Goal: Obtain resource: Obtain resource

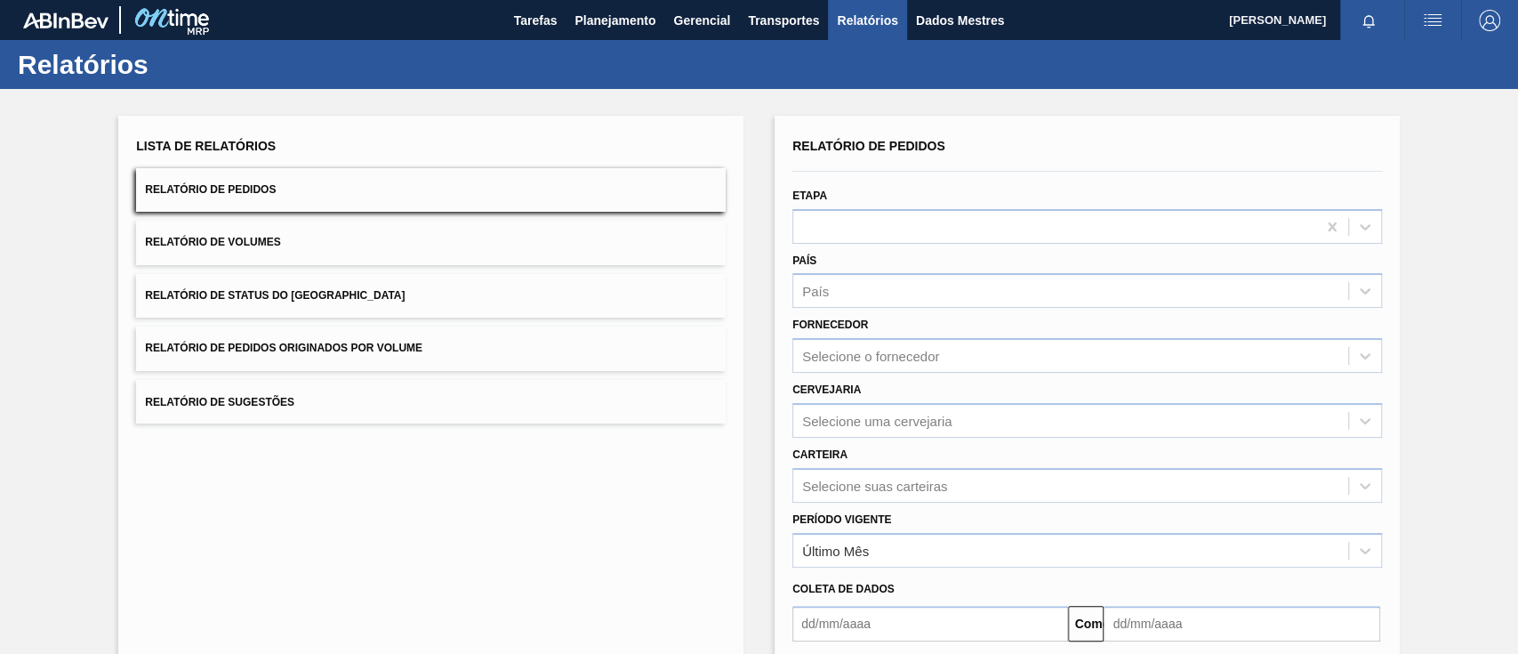
click at [372, 342] on font "Relatório de Pedidos Originados por Volume" at bounding box center [284, 348] width 278 height 12
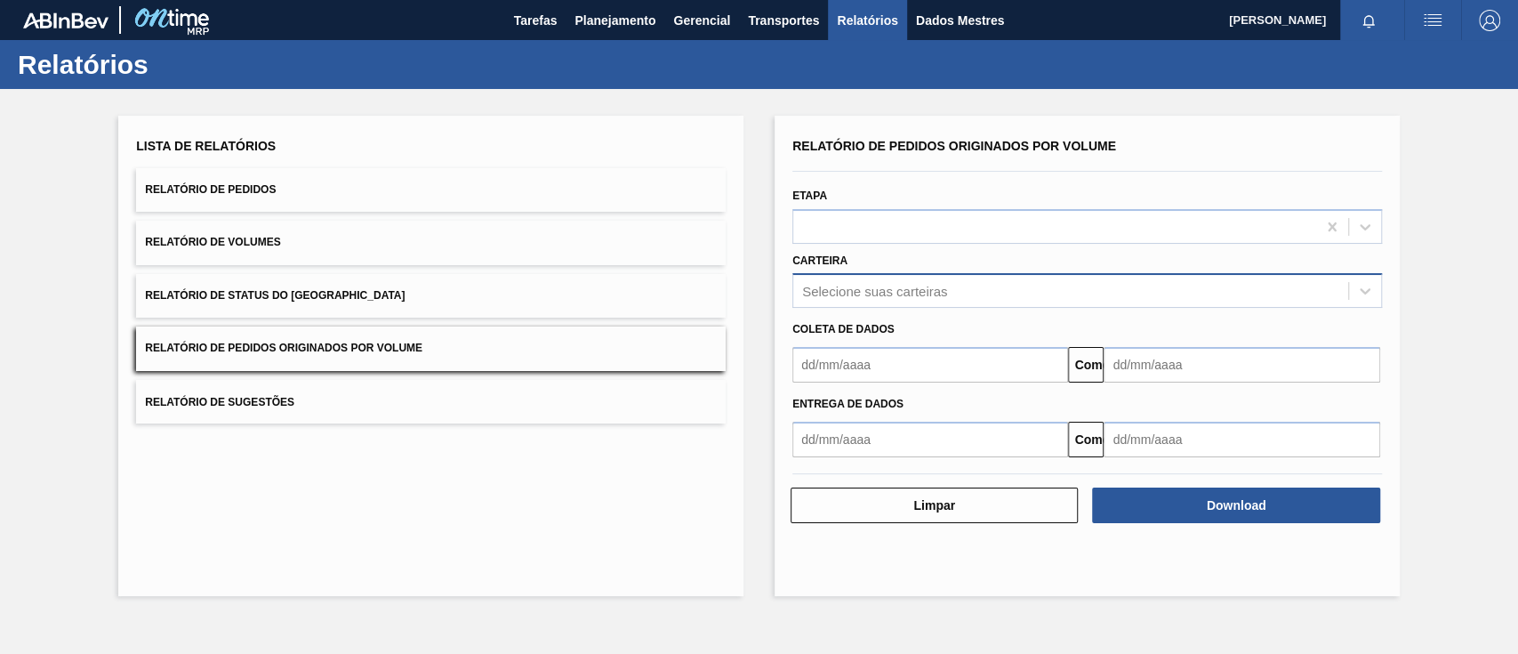
click at [913, 287] on font "Selecione suas carteiras" at bounding box center [874, 291] width 145 height 15
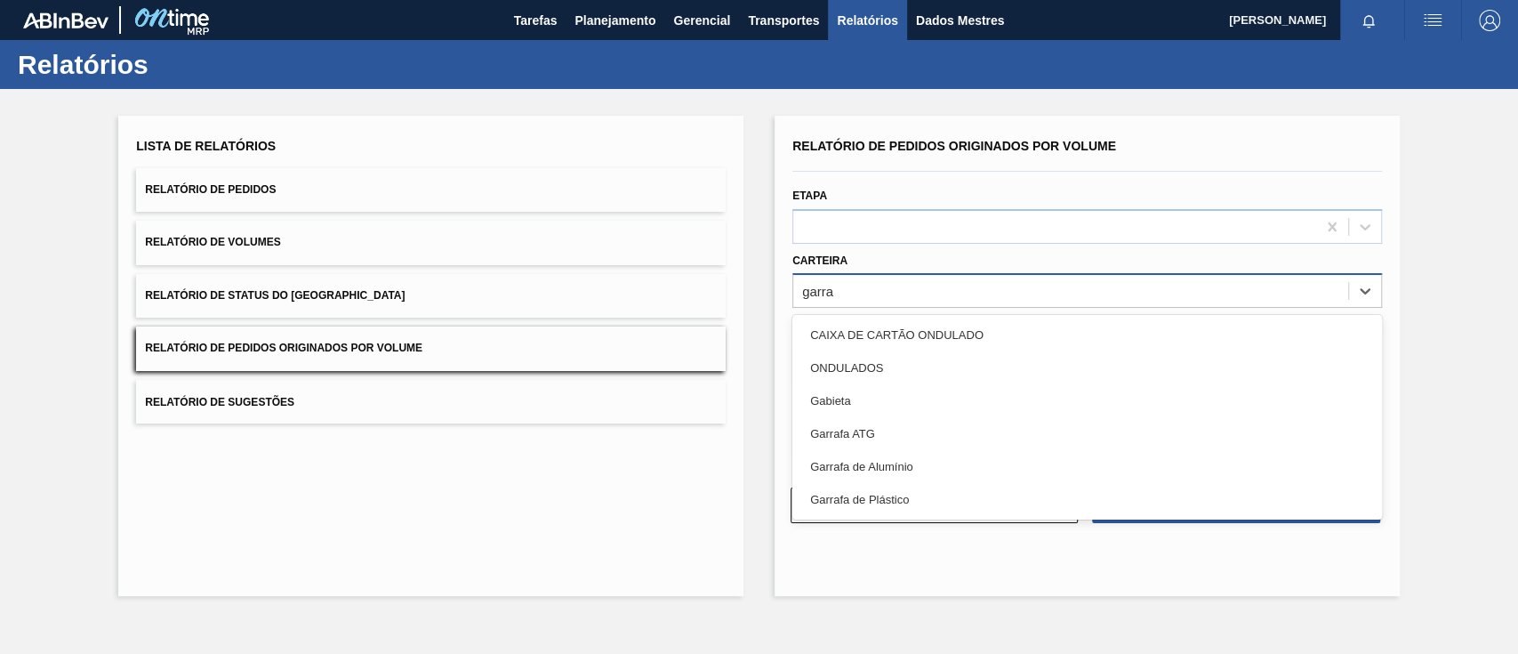
type input "garraf"
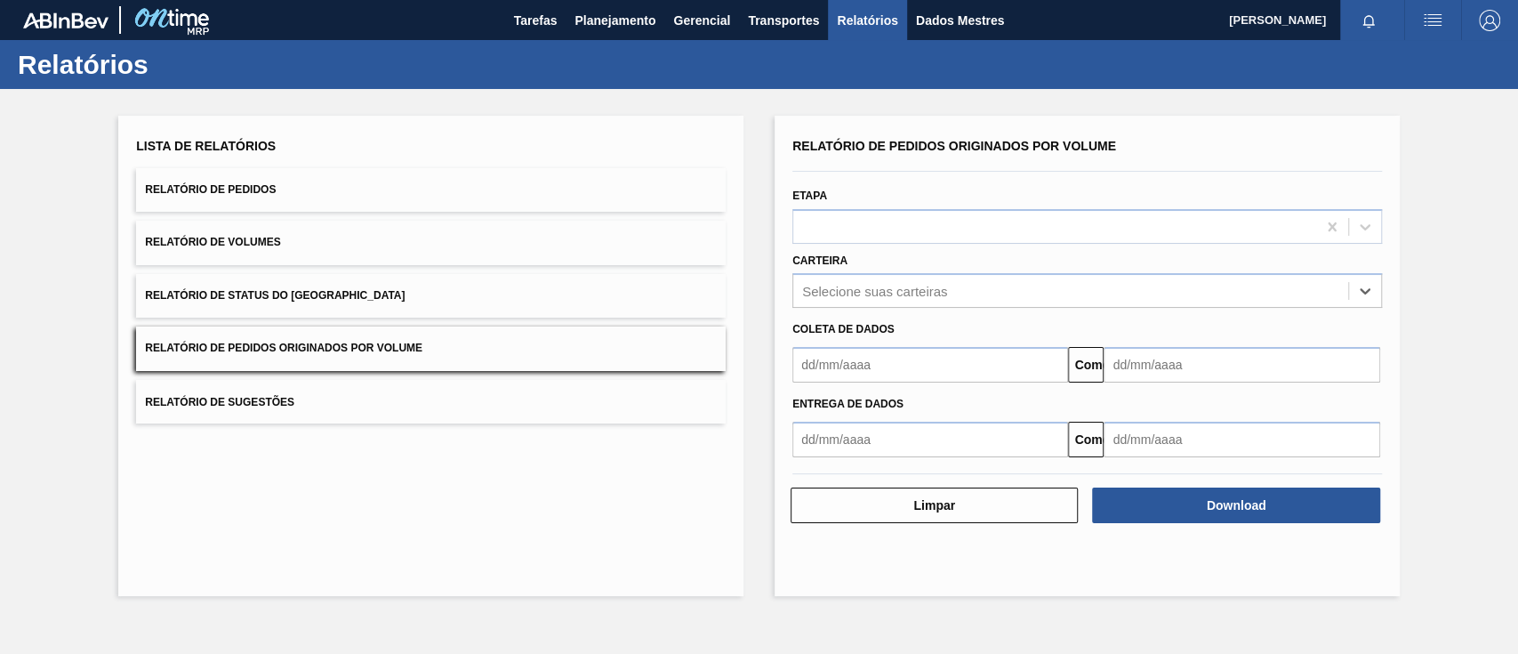
drag, startPoint x: 785, startPoint y: 302, endPoint x: 636, endPoint y: 310, distance: 149.7
click at [636, 310] on div "Lista de Relatórios Relatório de Pedidos Relatório de Volumes Relatório de Stat…" at bounding box center [759, 353] width 1518 height 529
click at [833, 285] on font "Selecione suas carteiras" at bounding box center [874, 291] width 145 height 15
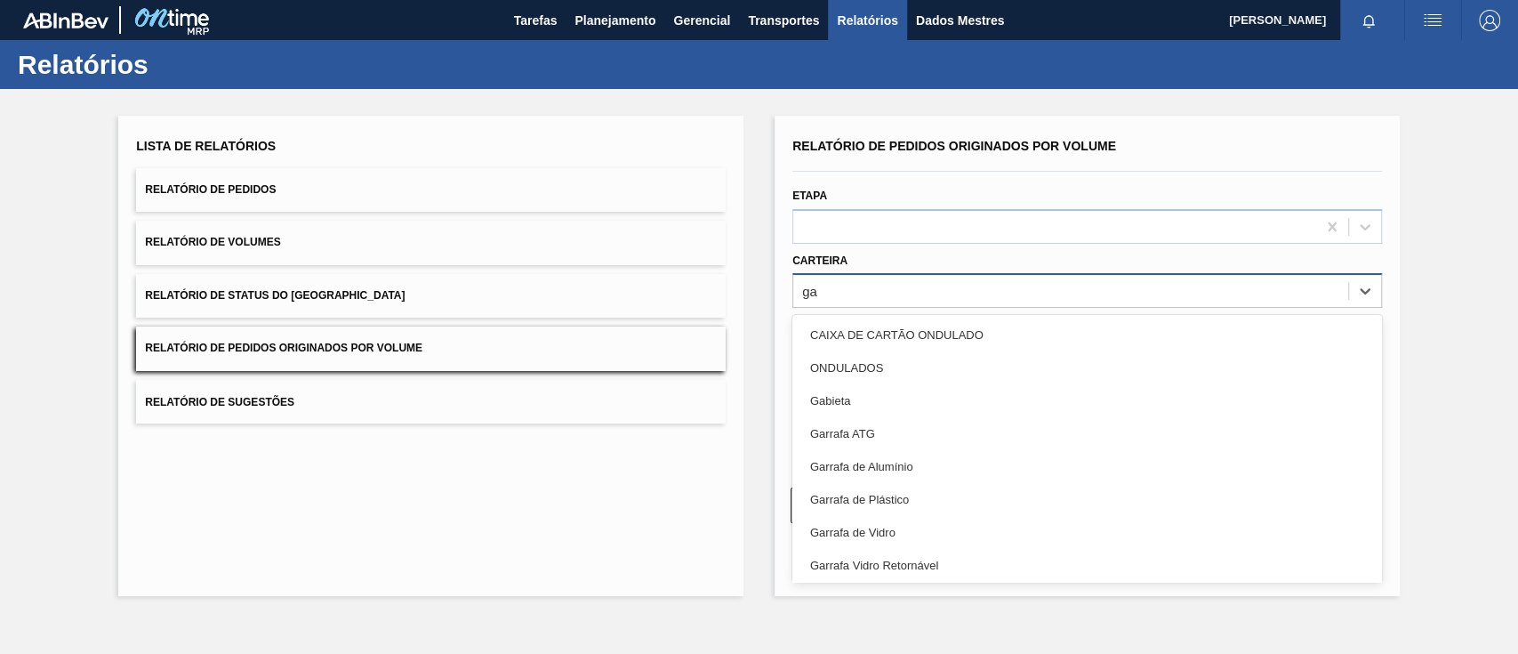
type input "gar"
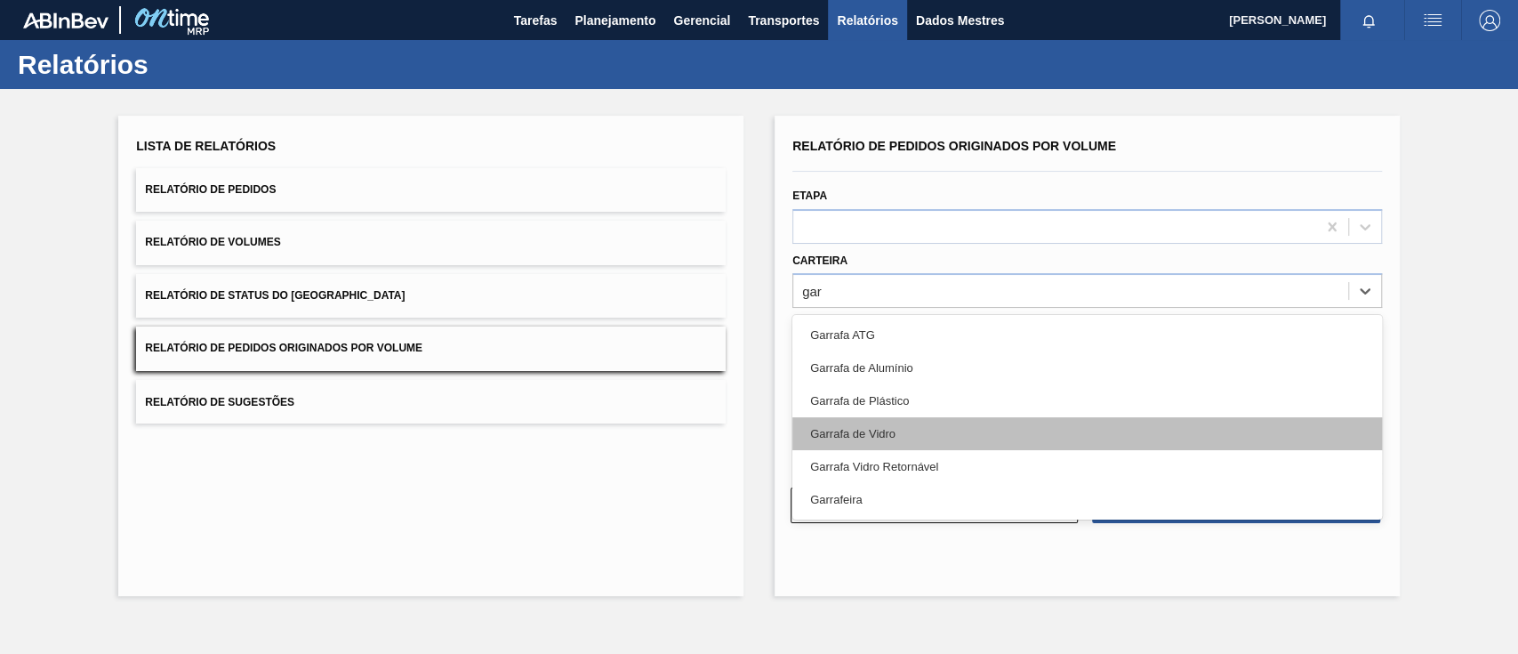
click at [879, 431] on font "Garrafa de Vidro" at bounding box center [852, 433] width 85 height 13
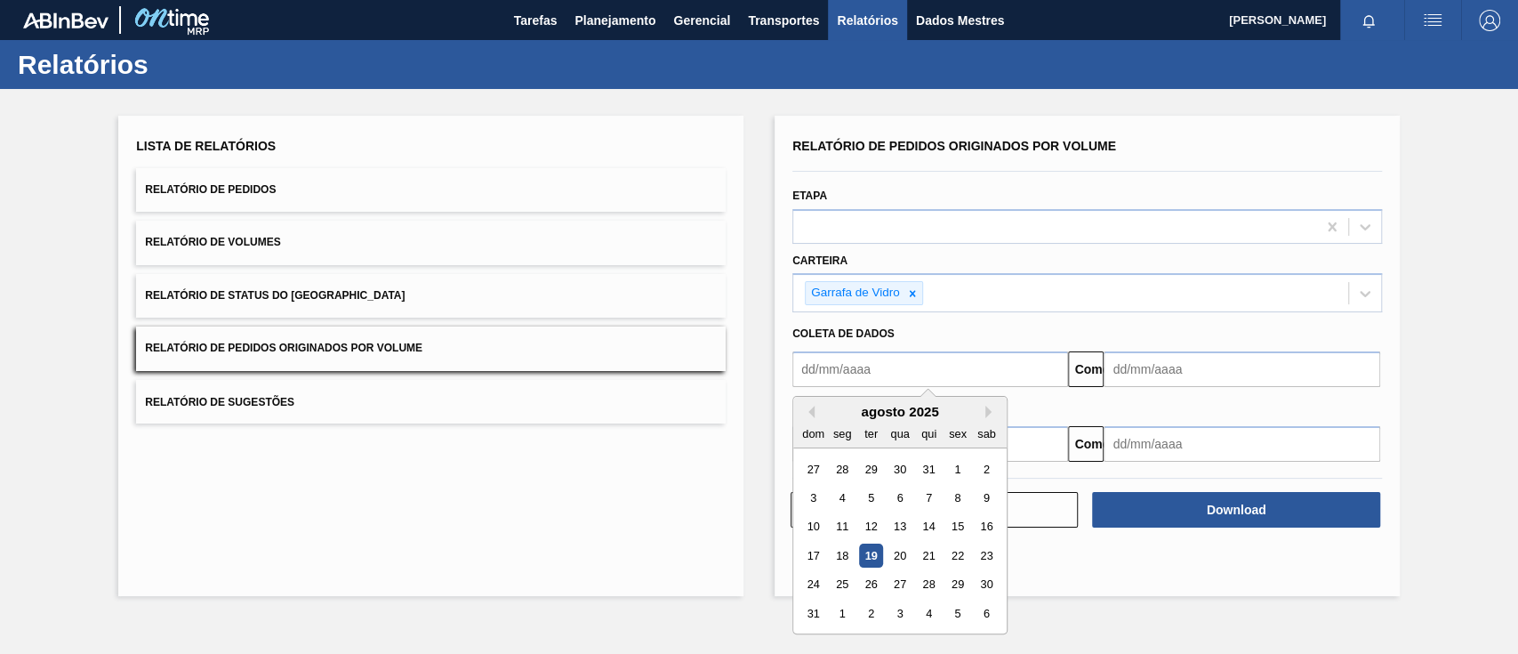
click at [882, 374] on input "text" at bounding box center [931, 369] width 276 height 36
drag, startPoint x: 961, startPoint y: 475, endPoint x: 979, endPoint y: 463, distance: 22.5
click at [962, 475] on div "1" at bounding box center [958, 469] width 24 height 24
type input "[DATE]"
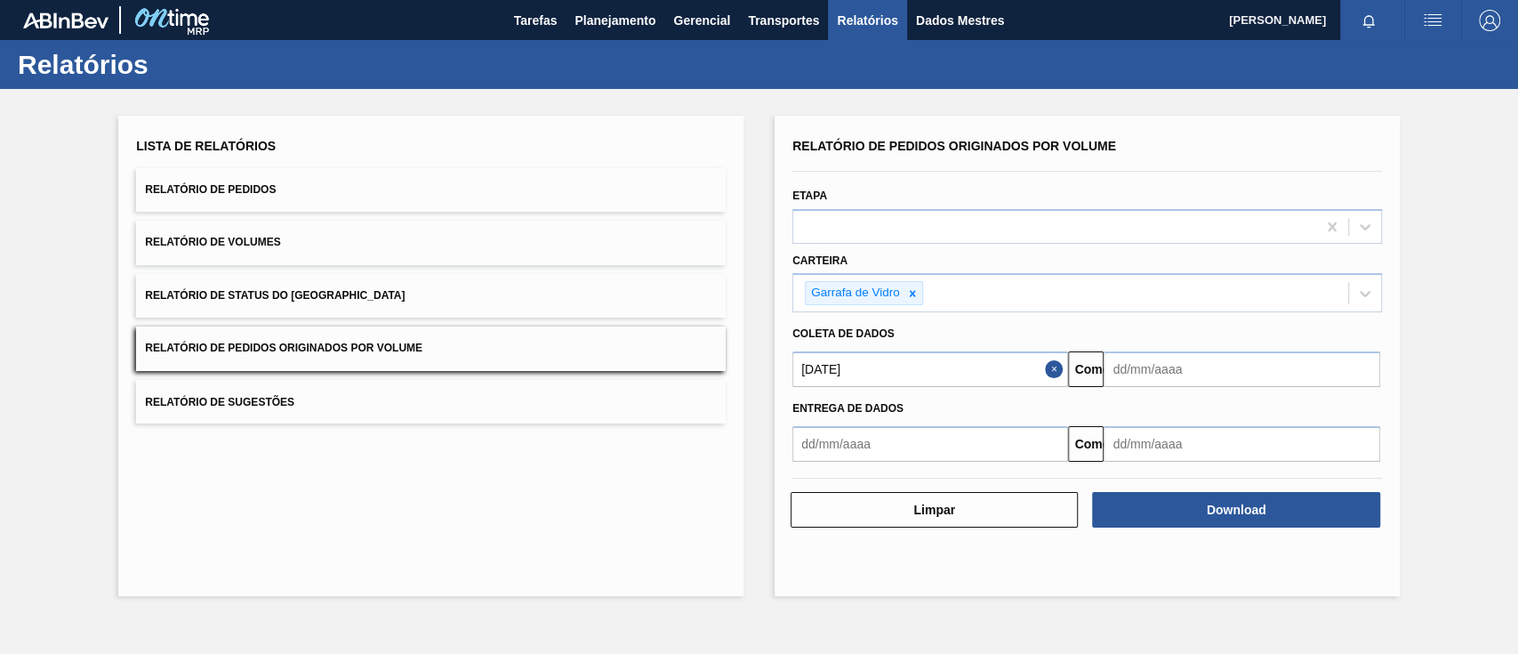
click at [1161, 374] on input "text" at bounding box center [1242, 369] width 276 height 36
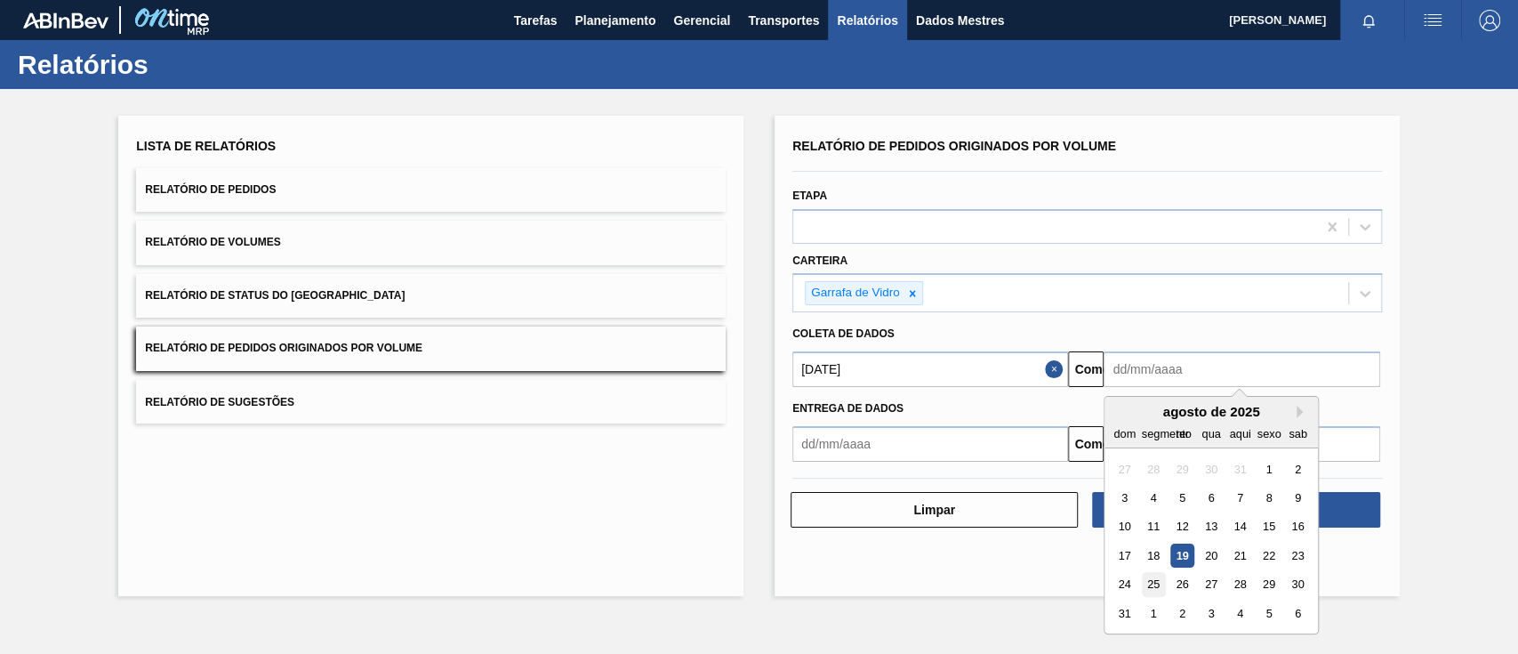
click at [1153, 580] on font "25" at bounding box center [1153, 584] width 12 height 13
type input "[DATE]"
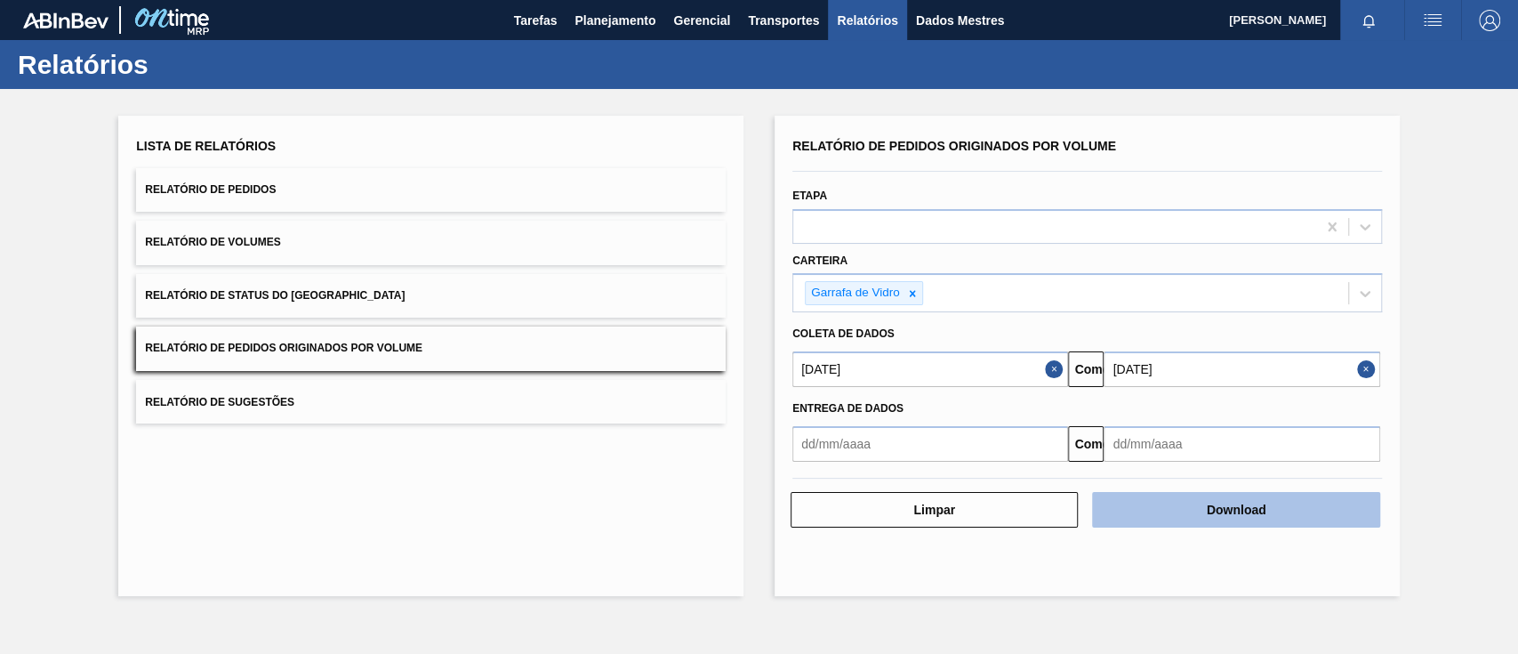
click at [1298, 508] on button "Download" at bounding box center [1235, 510] width 287 height 36
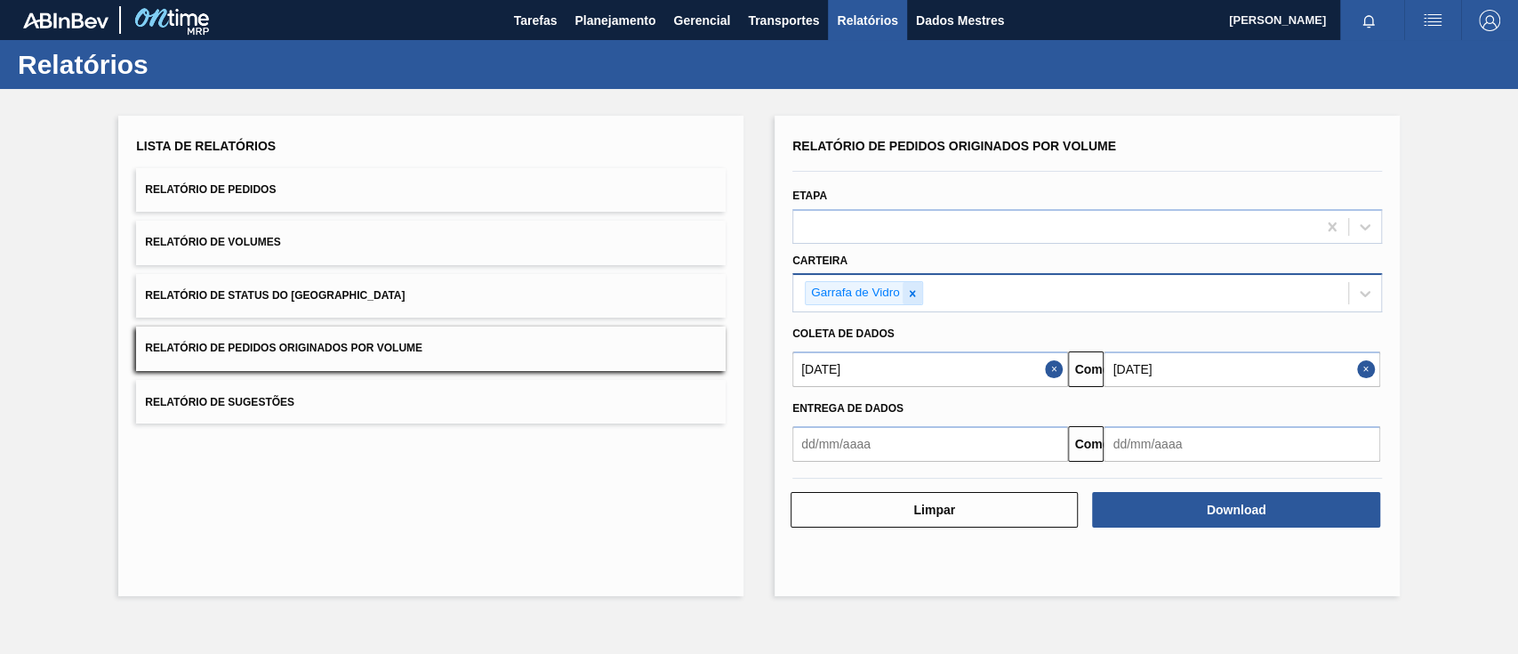
click at [914, 290] on icon at bounding box center [912, 293] width 6 height 6
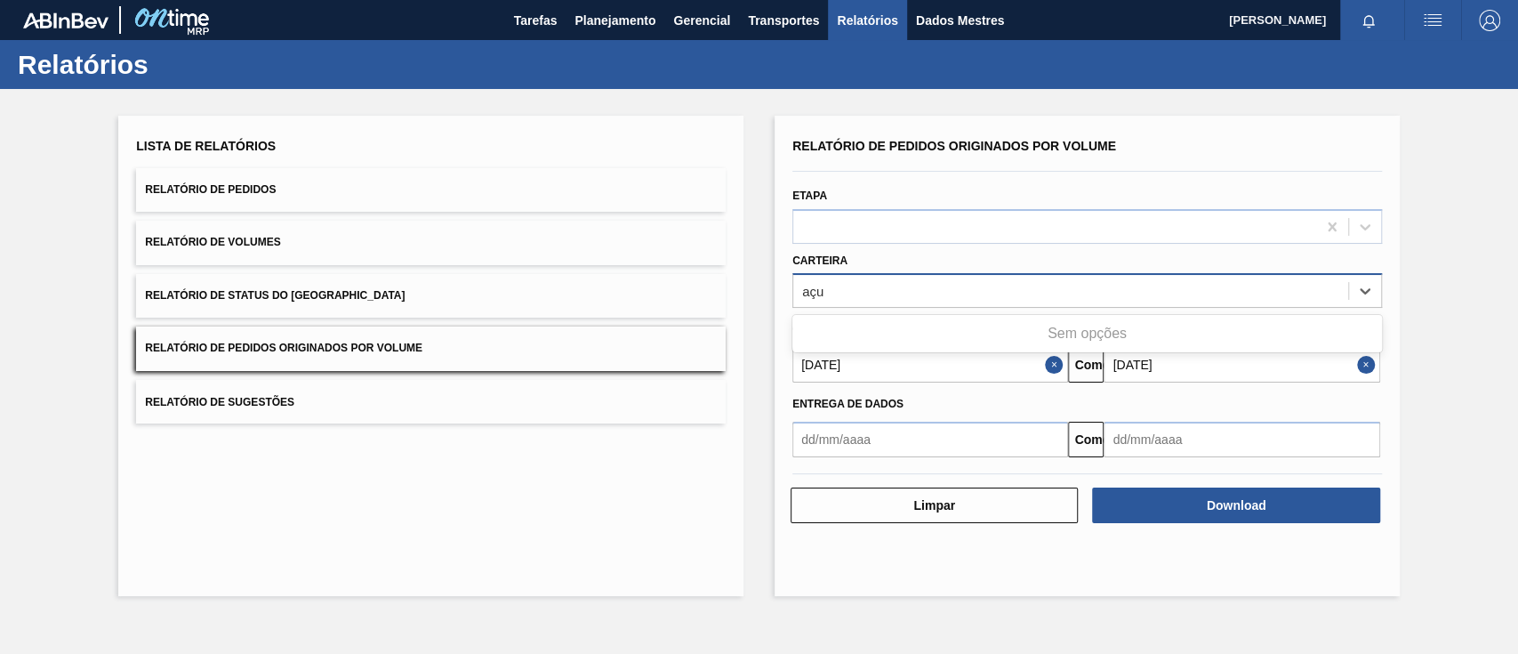
type input "aç"
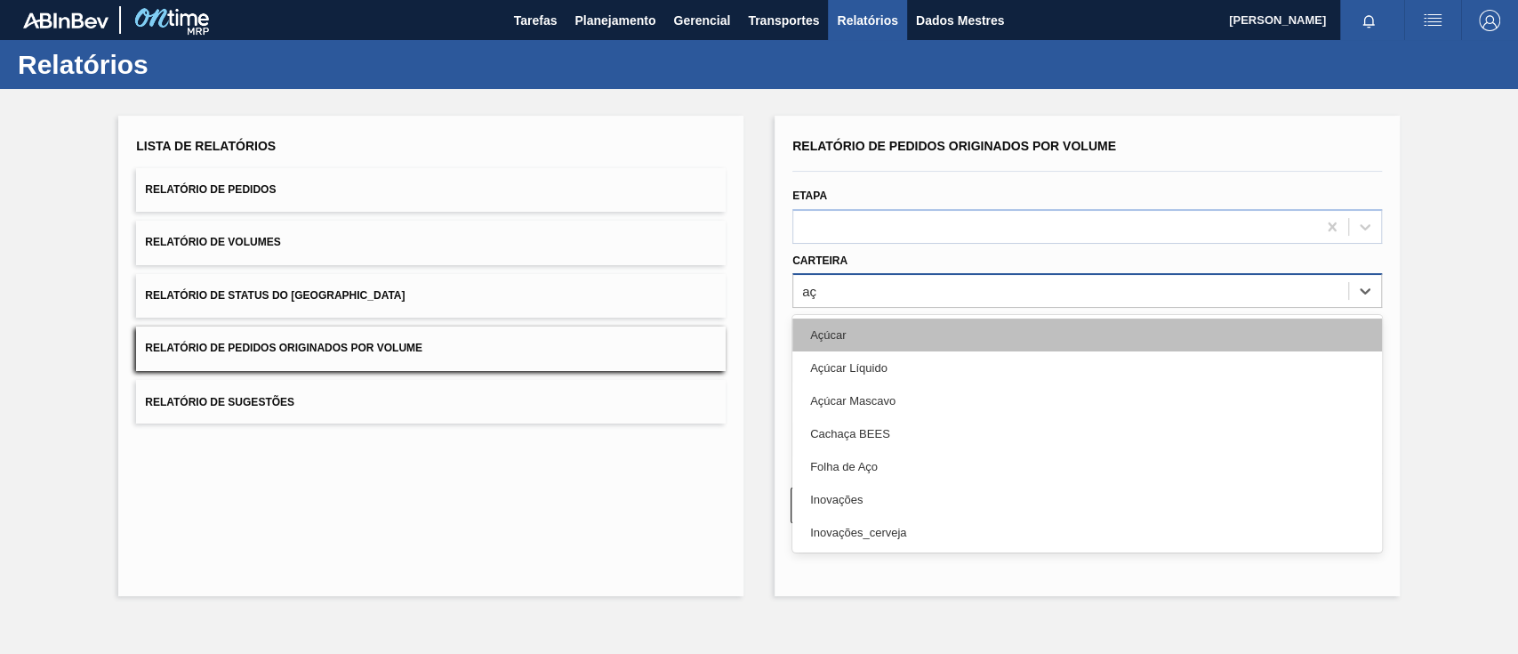
click at [863, 324] on div "Açúcar" at bounding box center [1088, 334] width 590 height 33
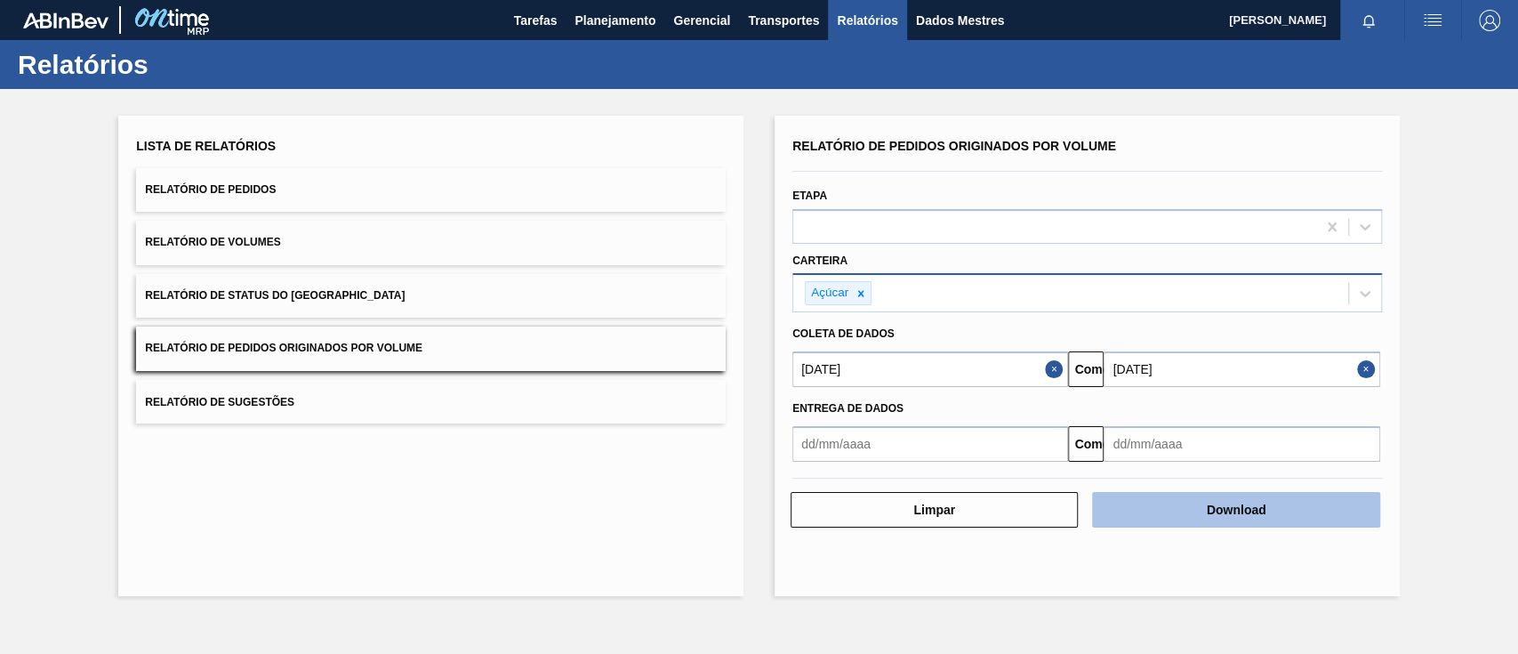
click at [1154, 511] on button "Download" at bounding box center [1235, 510] width 287 height 36
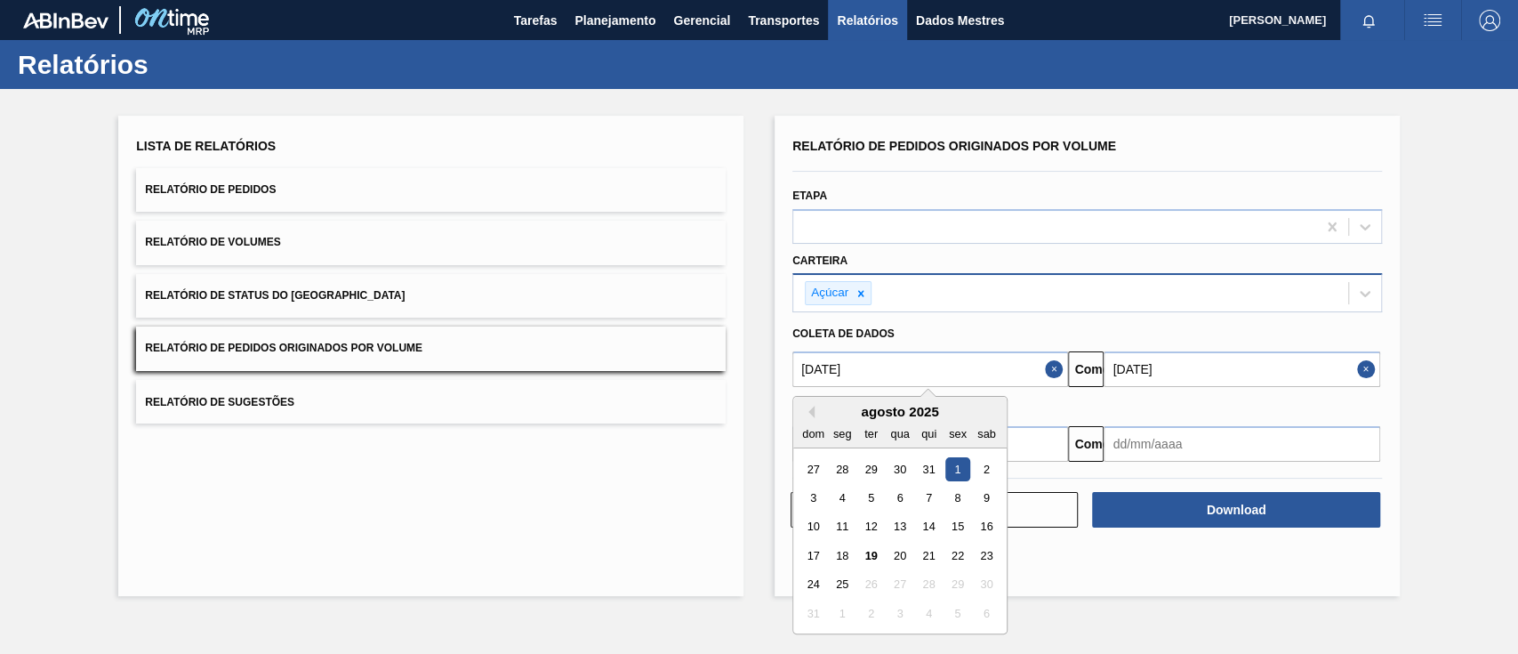
click at [858, 368] on input "[DATE]" at bounding box center [931, 369] width 276 height 36
drag, startPoint x: 900, startPoint y: 366, endPoint x: 724, endPoint y: 369, distance: 176.1
click at [724, 369] on div "Lista de Relatórios Relatório de Pedidos Relatório de Volumes Relatório de Stat…" at bounding box center [759, 353] width 1518 height 529
click at [986, 409] on button "Próximo mês" at bounding box center [992, 412] width 12 height 12
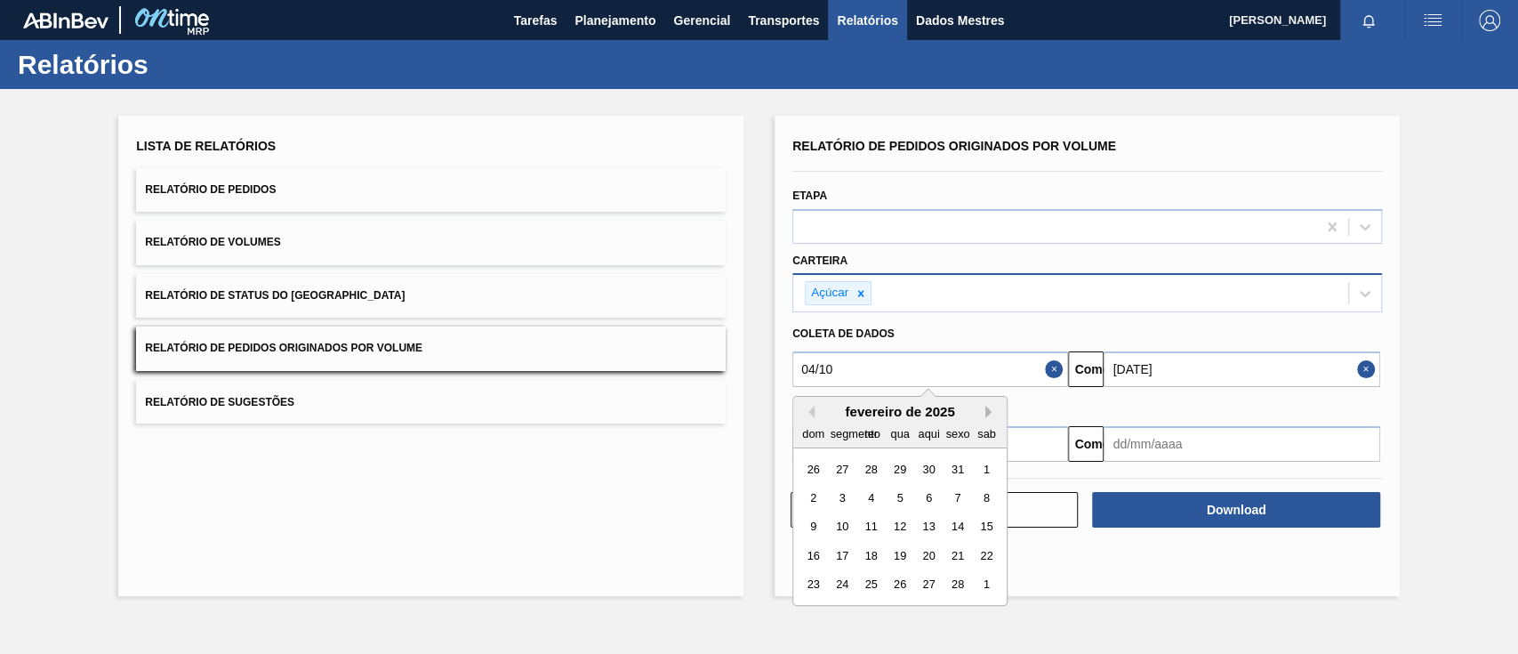
click at [986, 409] on button "Próximo mês" at bounding box center [992, 412] width 12 height 12
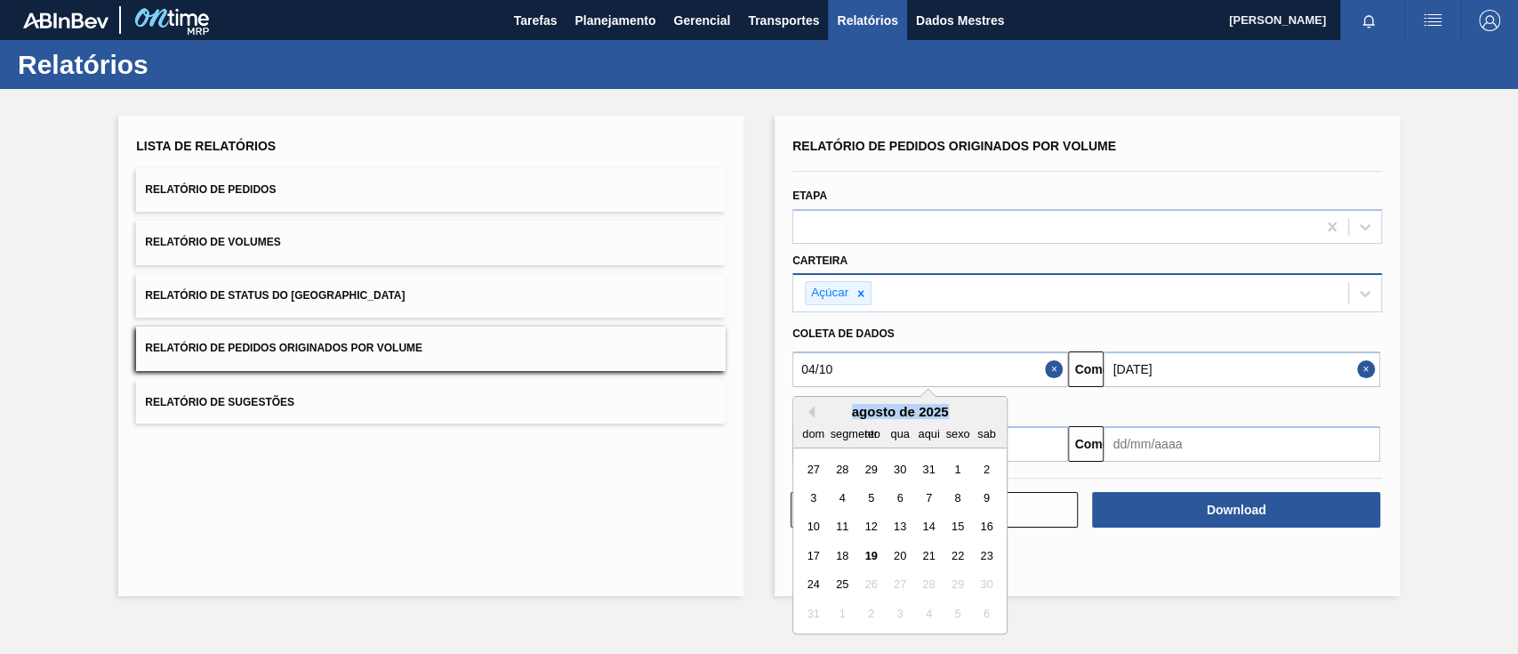
click at [986, 409] on div "agosto de 2025" at bounding box center [899, 411] width 213 height 15
click at [982, 415] on div "agosto de 2025" at bounding box center [899, 411] width 213 height 15
click at [989, 415] on div "agosto de 2025" at bounding box center [899, 411] width 213 height 15
type input "[DATE]"
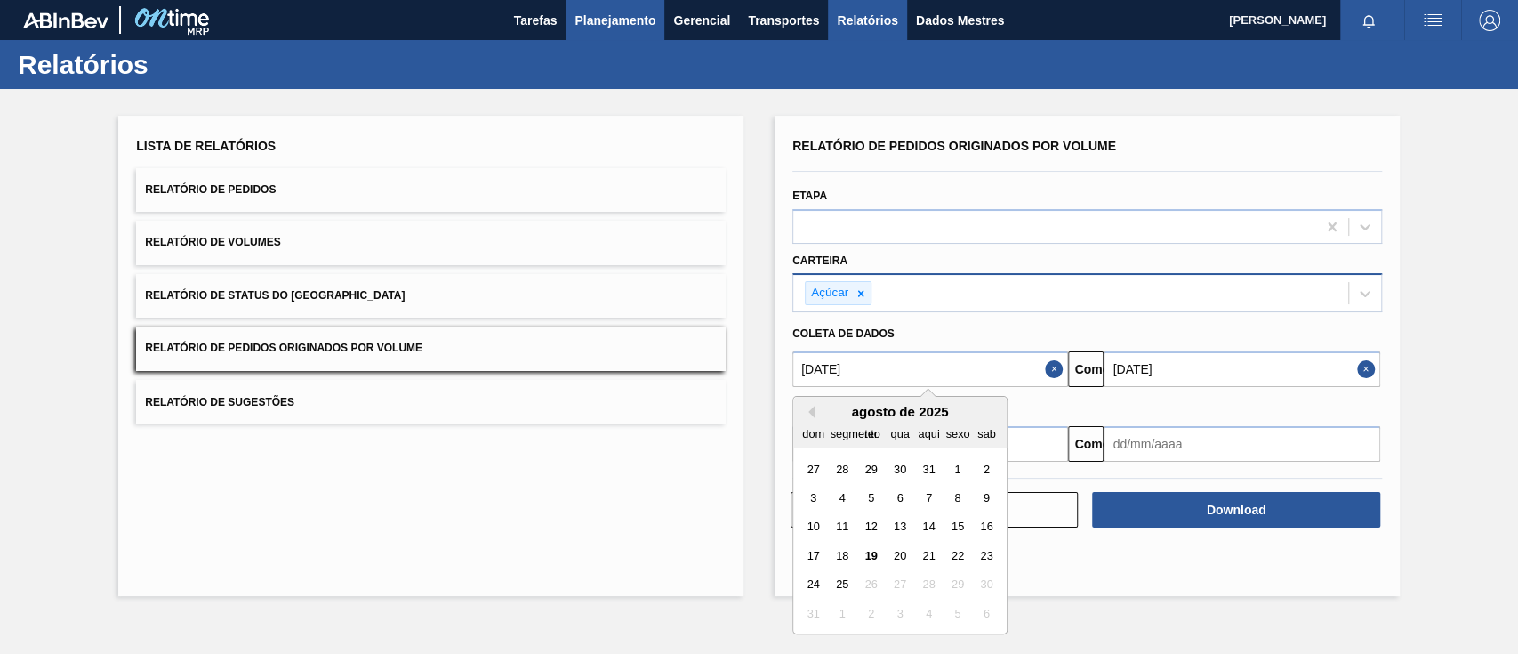
click at [628, 23] on font "Planejamento" at bounding box center [615, 20] width 81 height 14
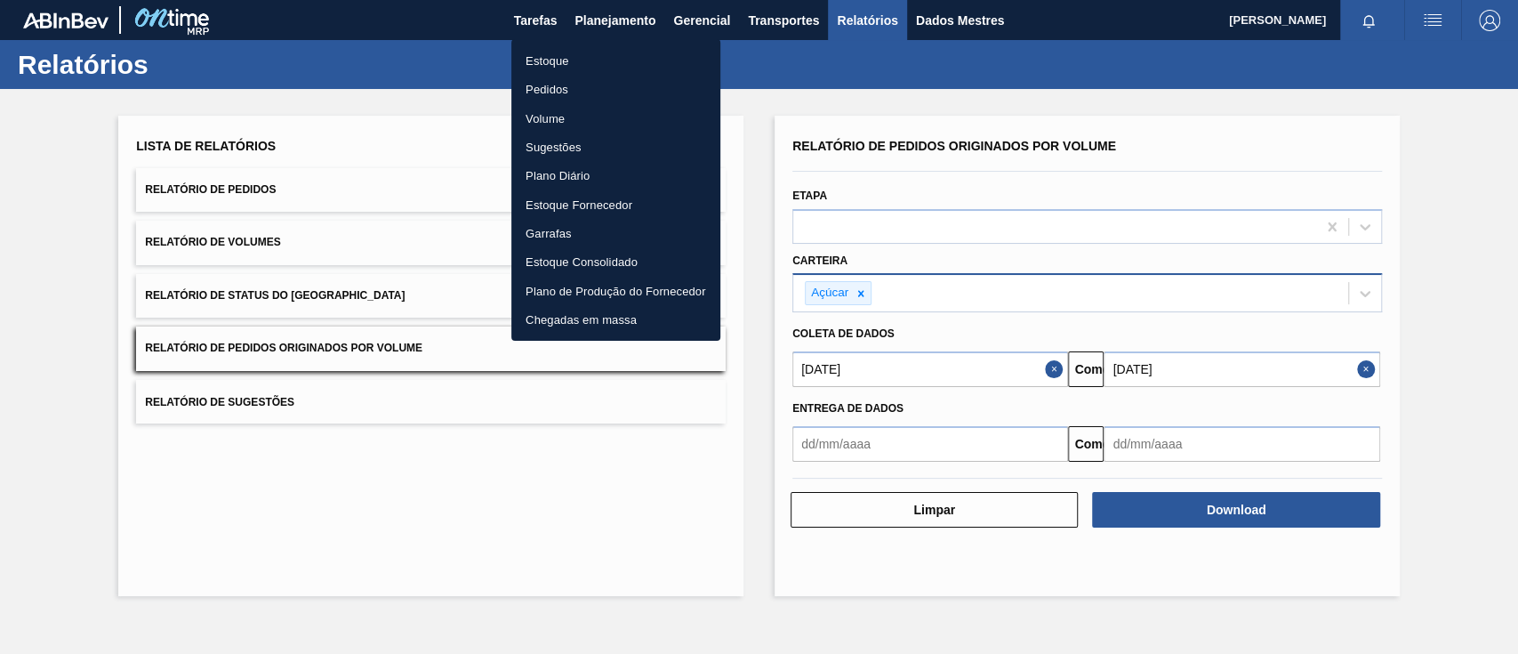
drag, startPoint x: 547, startPoint y: 89, endPoint x: 568, endPoint y: 89, distance: 21.3
click at [547, 89] on font "Pedidos" at bounding box center [547, 89] width 43 height 13
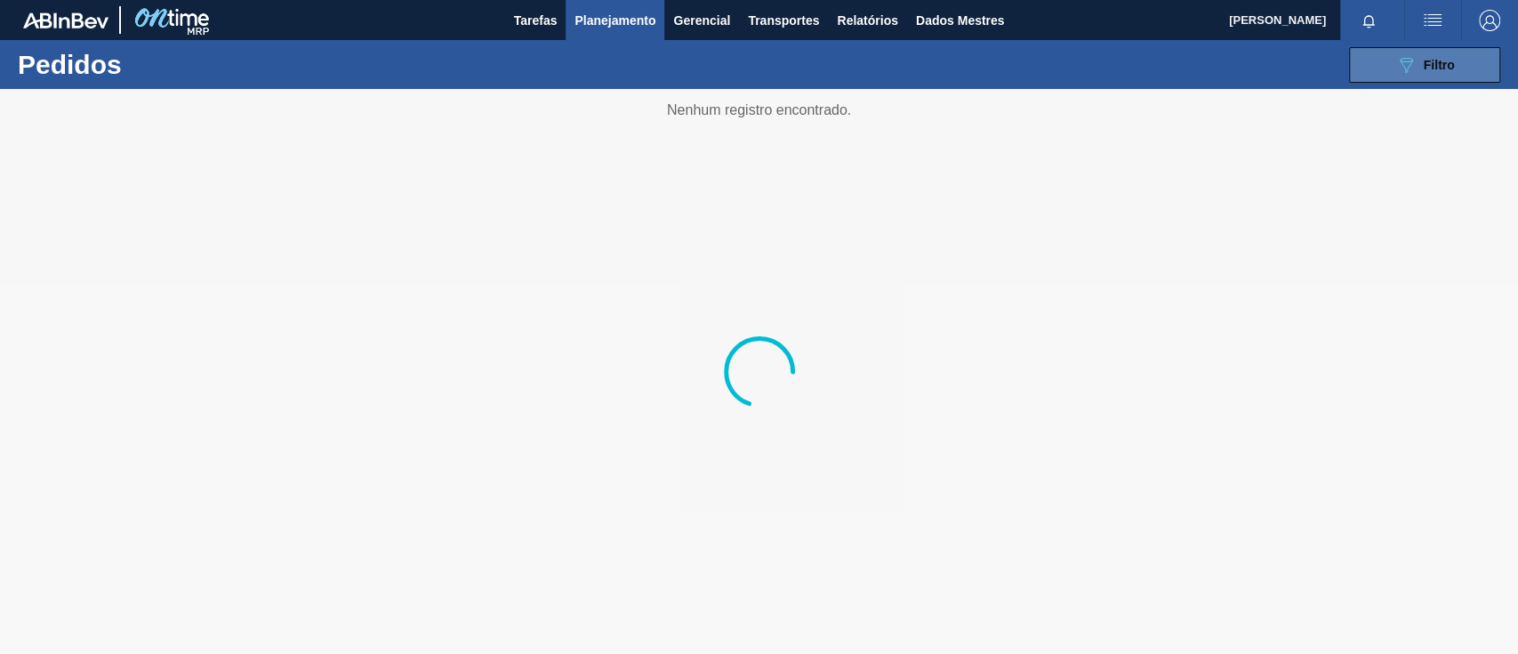
click at [1412, 65] on icon "089F7B8B-B2A5-4AFE-B5C0-19BA573D28AC" at bounding box center [1406, 64] width 21 height 21
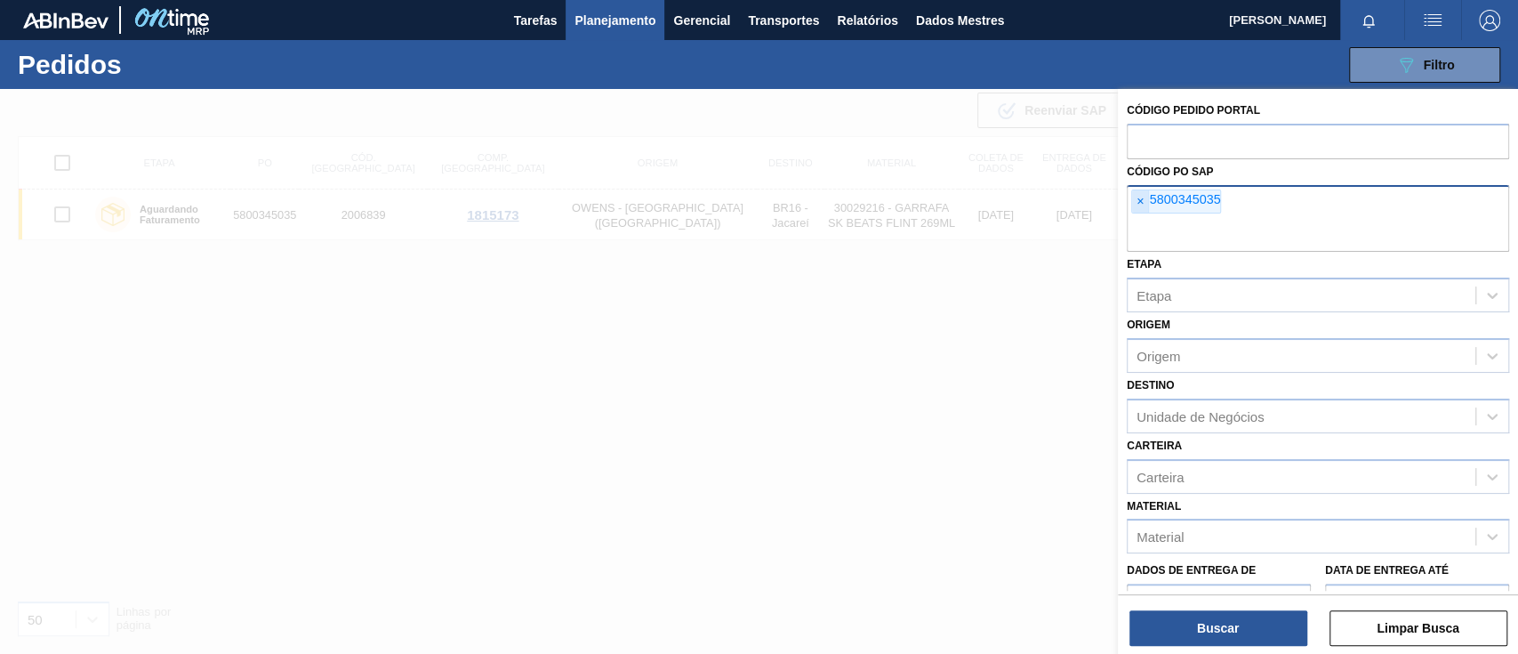
click at [1143, 197] on font "×" at bounding box center [1140, 201] width 7 height 14
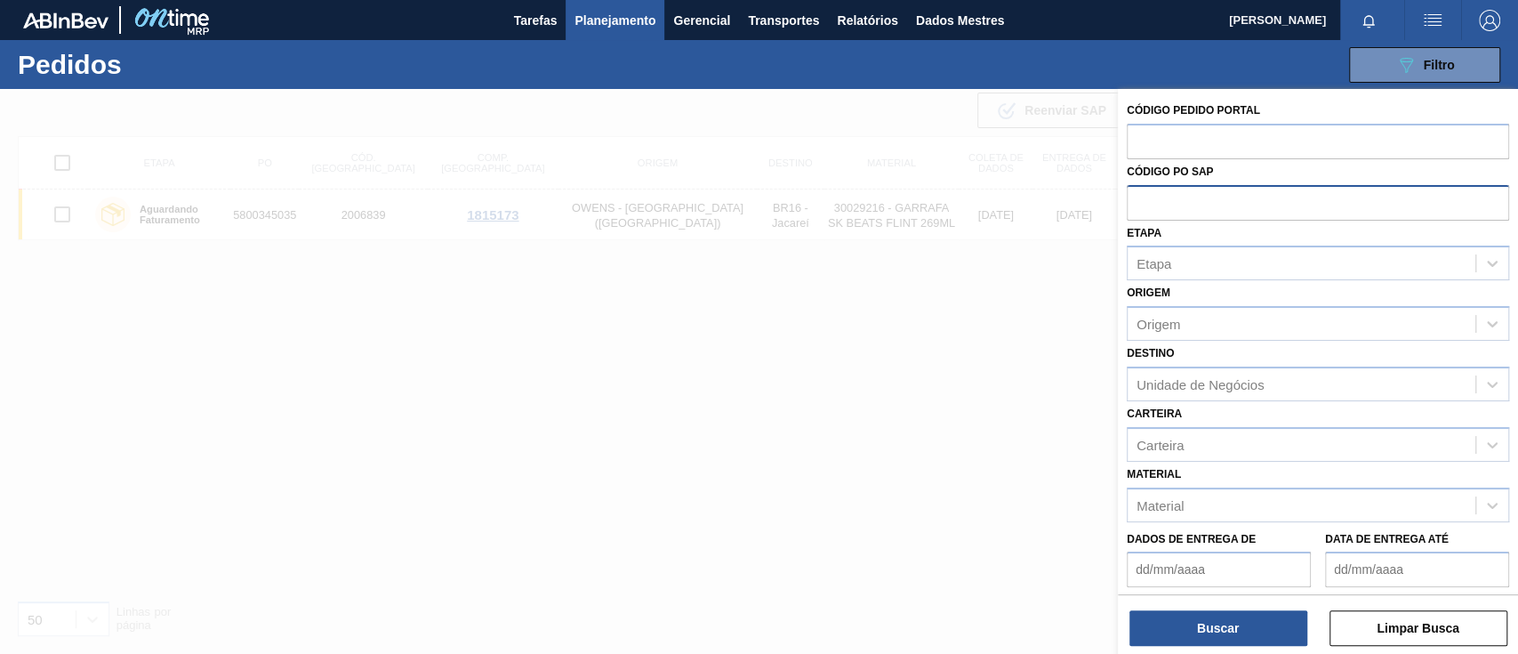
paste input "text"
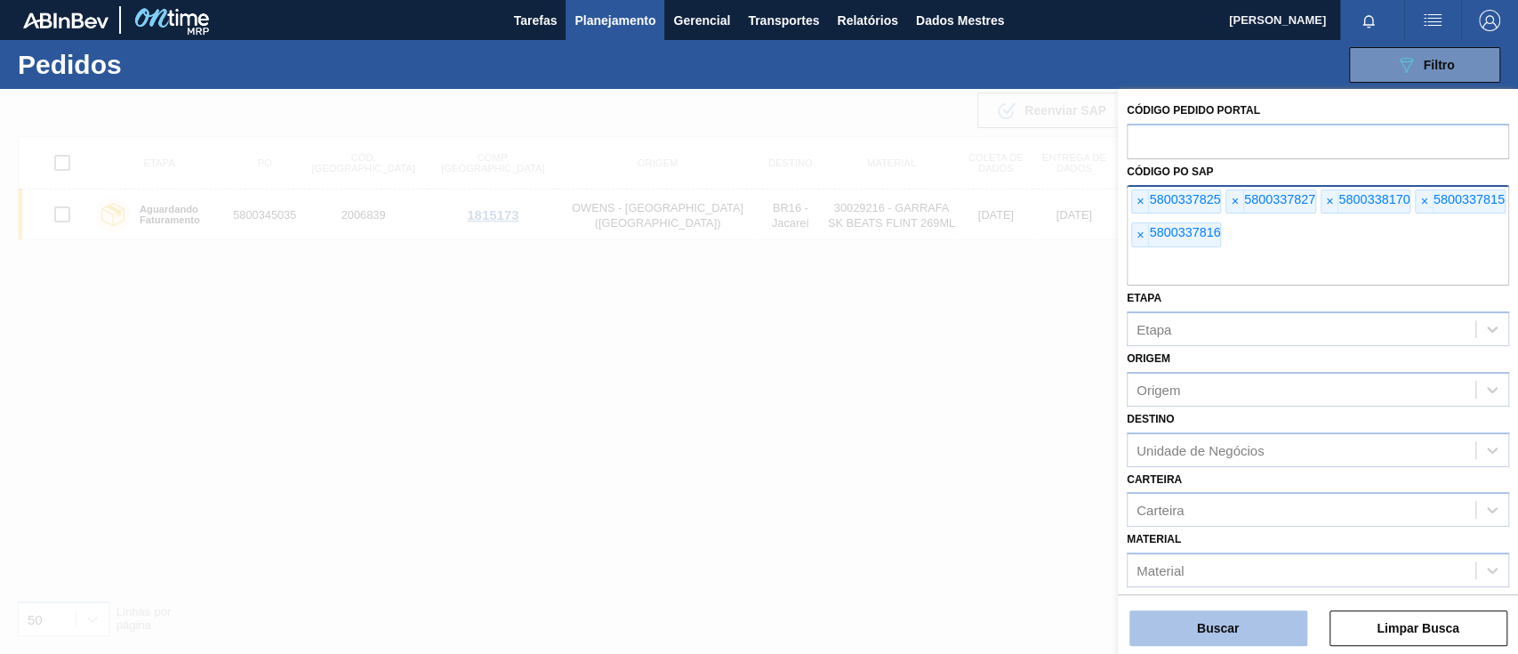
click at [1198, 618] on button "Buscar" at bounding box center [1219, 628] width 178 height 36
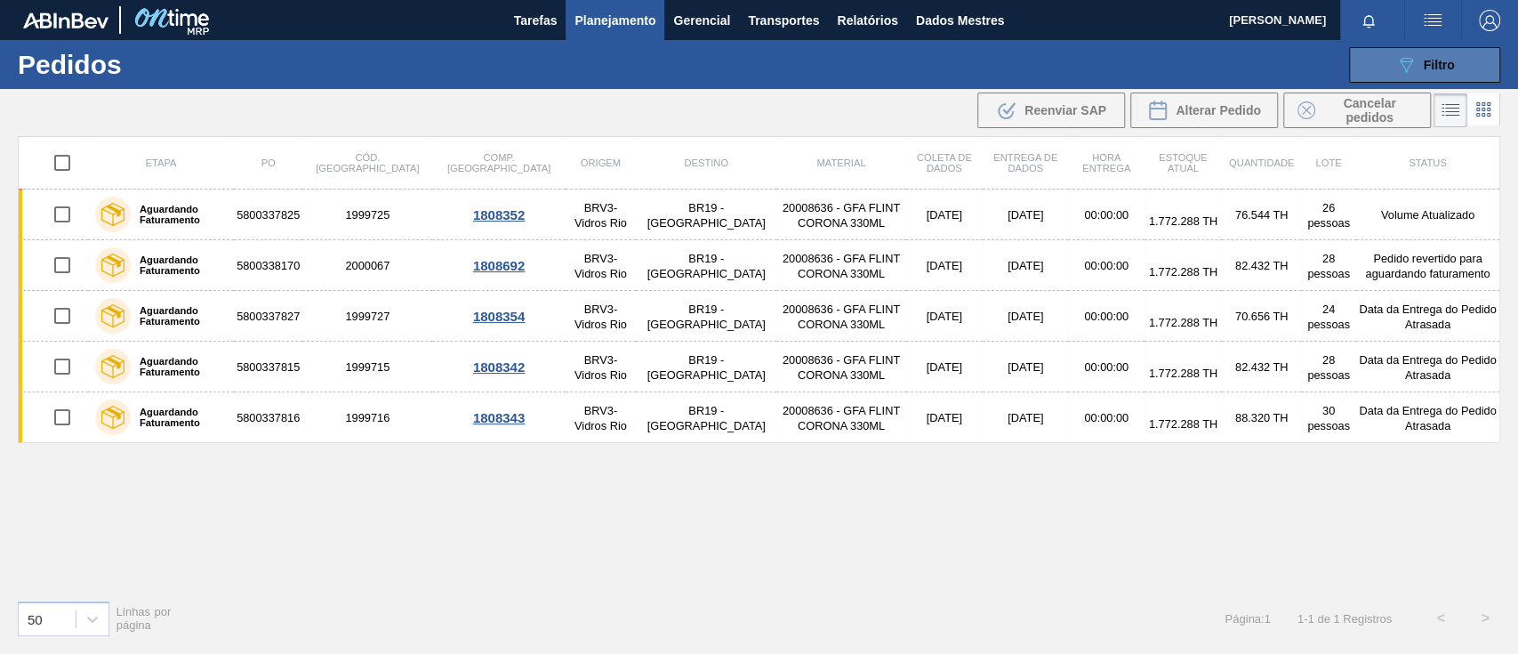
click at [1362, 60] on button "089F7B8B-B2A5-4AFE-B5C0-19BA573D28AC Filtro" at bounding box center [1424, 65] width 151 height 36
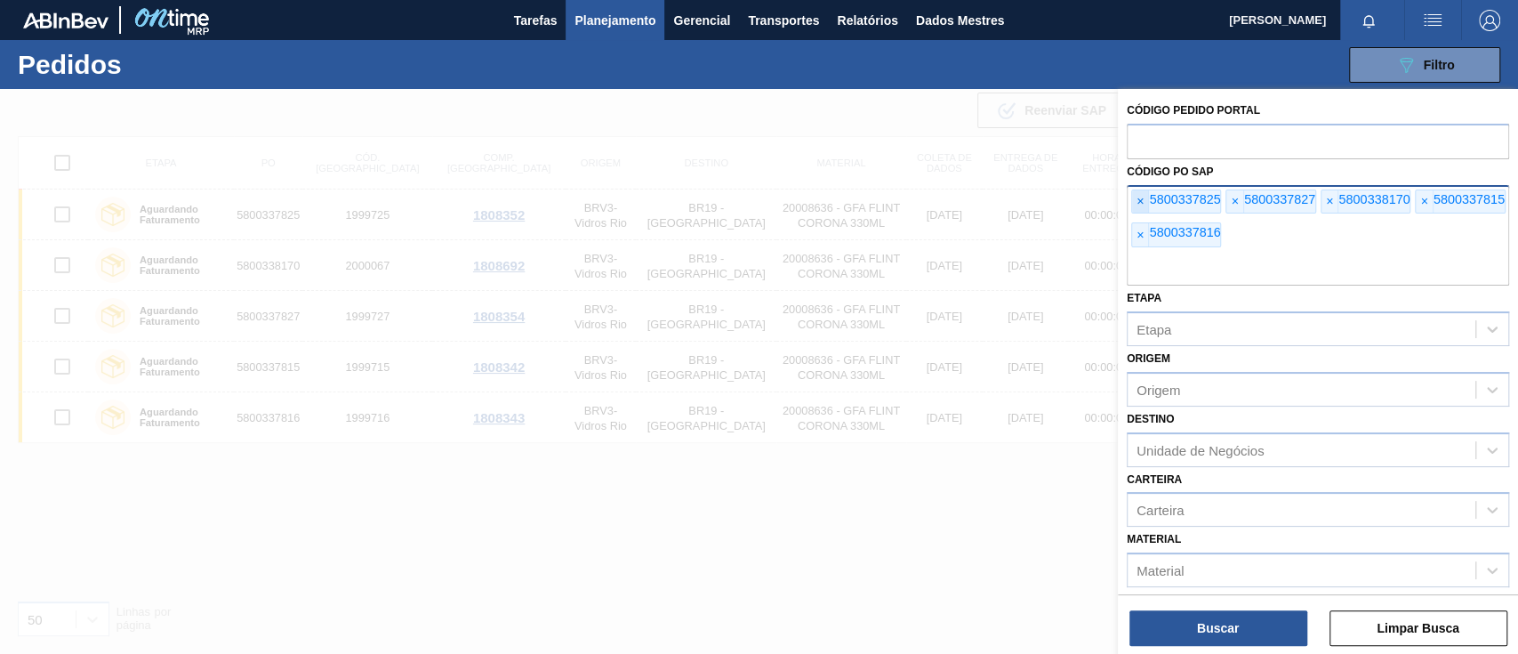
click at [1140, 196] on font "×" at bounding box center [1140, 201] width 7 height 14
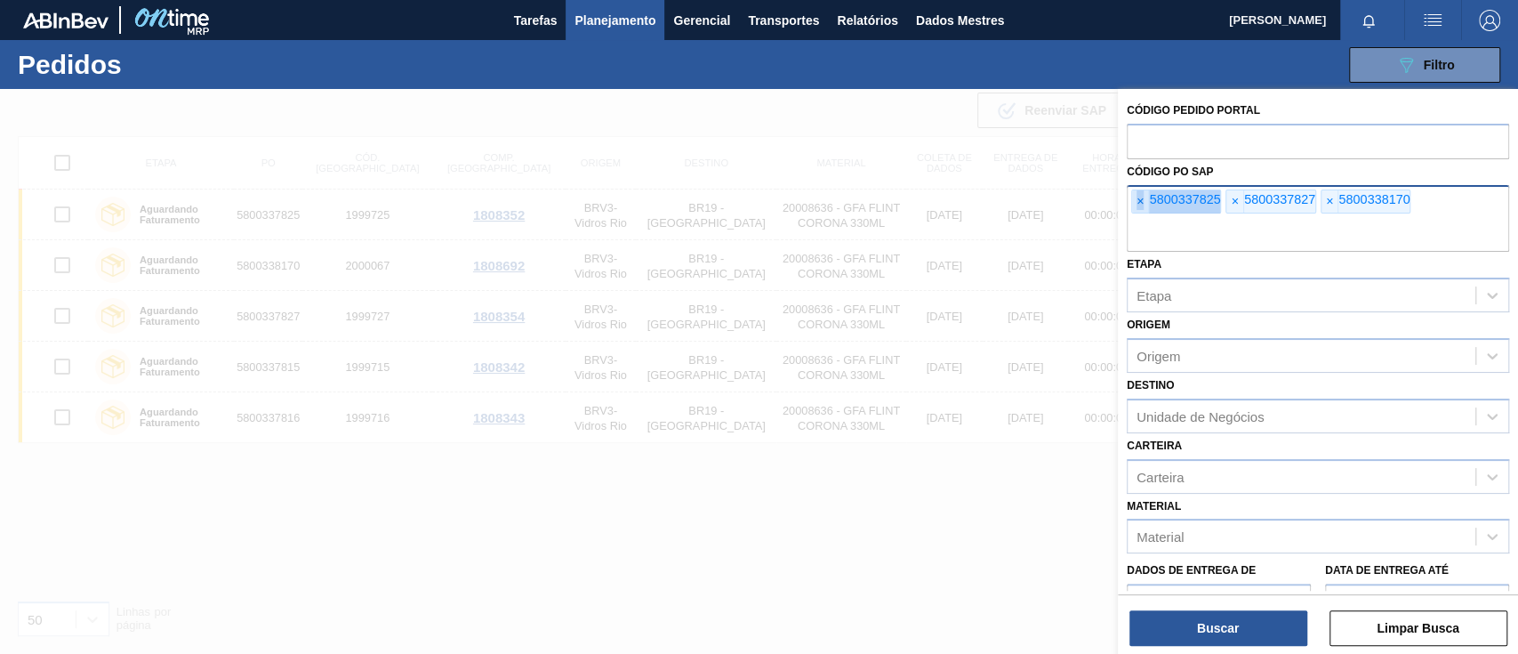
click at [1140, 196] on font "×" at bounding box center [1140, 201] width 7 height 14
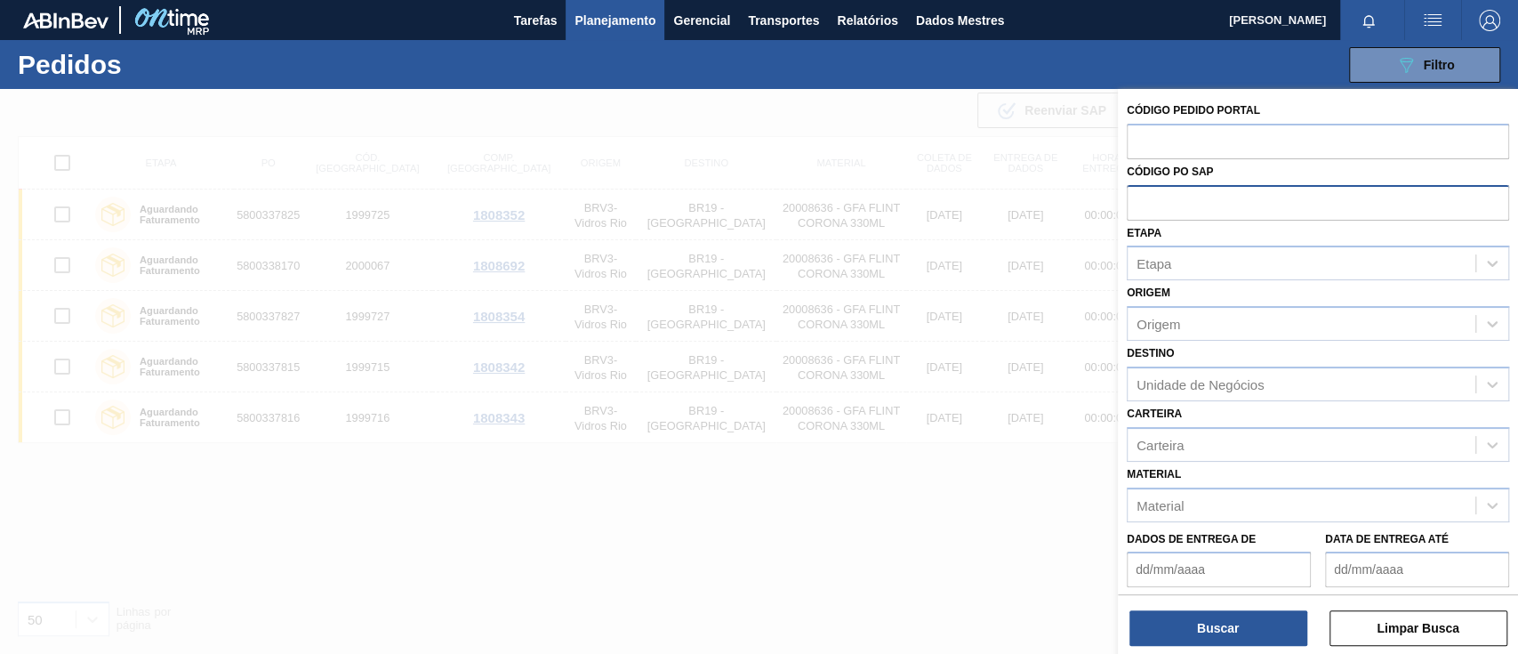
click at [1140, 196] on input "text" at bounding box center [1318, 202] width 382 height 34
paste input "text"
